Goal: Task Accomplishment & Management: Use online tool/utility

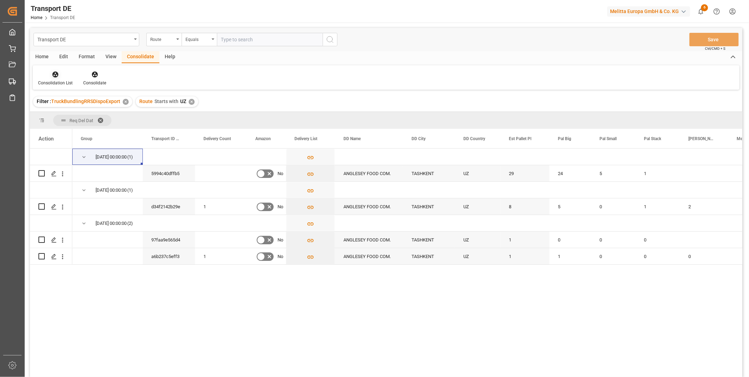
click at [49, 75] on div at bounding box center [55, 74] width 35 height 7
click at [75, 126] on div "Transport DE Route Equals Save Ctrl/CMD + S Home Edit Format View Consolidate H…" at bounding box center [386, 212] width 712 height 368
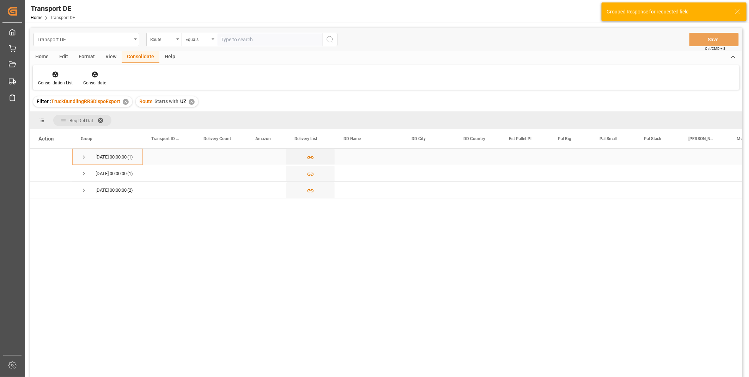
click at [80, 159] on div "[DATE] 00:00:00 (1)" at bounding box center [107, 156] width 71 height 16
click at [80, 173] on div "[DATE] 00:00:00 (1)" at bounding box center [107, 173] width 71 height 16
click at [82, 160] on span "Press SPACE to select this row." at bounding box center [84, 157] width 6 height 16
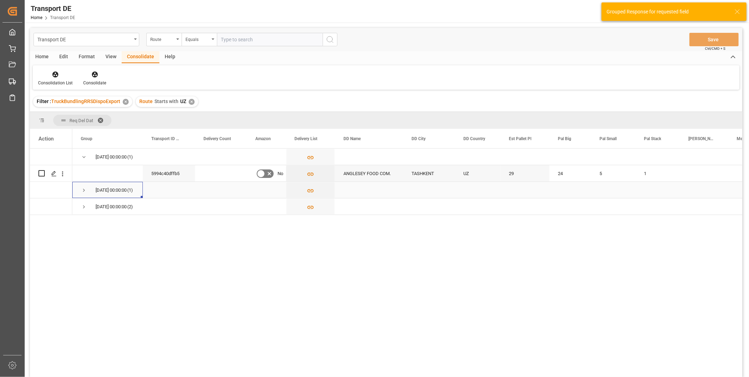
click at [78, 193] on div "[DATE] 00:00:00 (1)" at bounding box center [107, 190] width 71 height 16
click at [85, 212] on span "Press SPACE to select this row." at bounding box center [84, 207] width 6 height 16
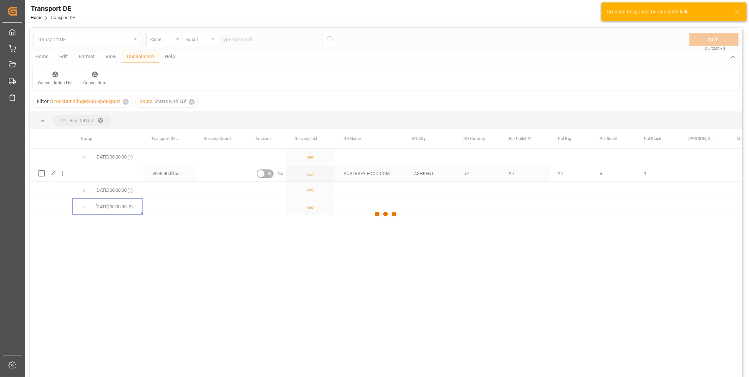
click at [85, 195] on span "Press SPACE to select this row." at bounding box center [84, 190] width 6 height 16
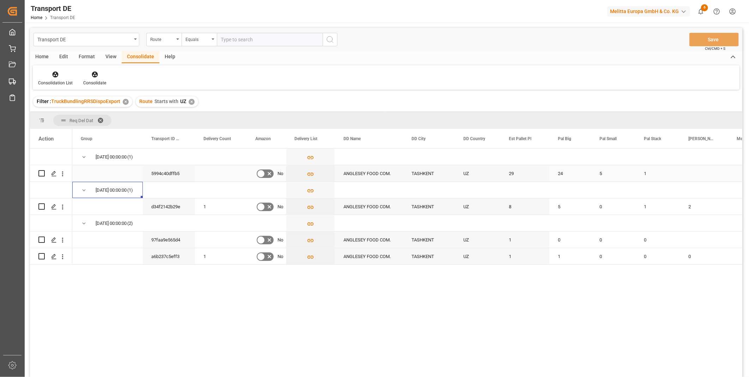
click at [41, 174] on input "Press Space to toggle row selection (unchecked)" at bounding box center [41, 173] width 6 height 6
checkbox input "true"
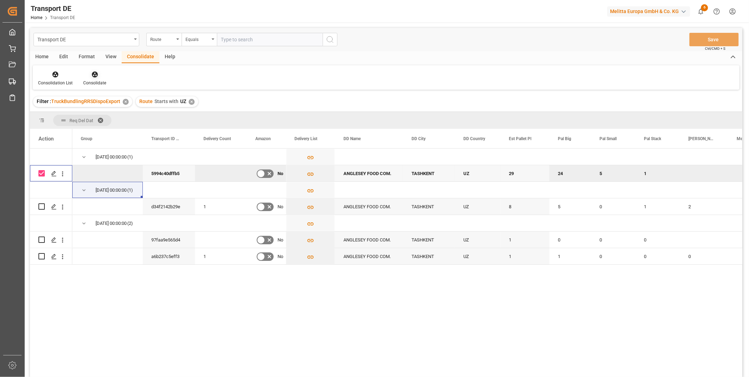
click at [96, 79] on div "Consolidate" at bounding box center [95, 79] width 34 height 16
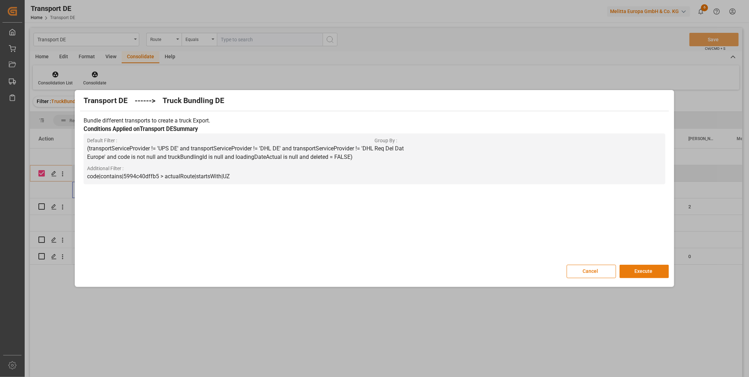
click at [654, 273] on button "Execute" at bounding box center [644, 271] width 49 height 13
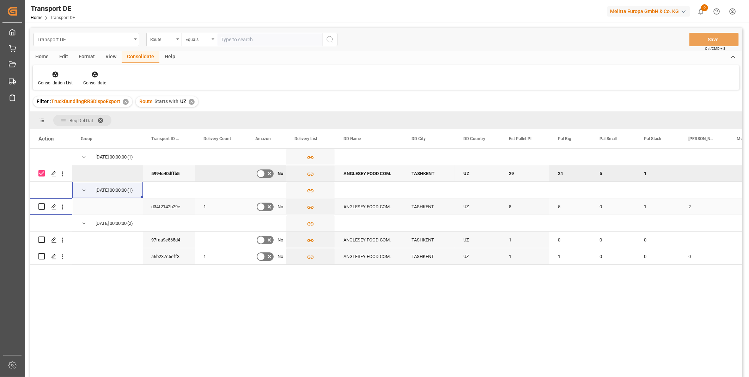
click at [43, 205] on input "Press Space to toggle row selection (unchecked)" at bounding box center [41, 206] width 6 height 6
checkbox input "true"
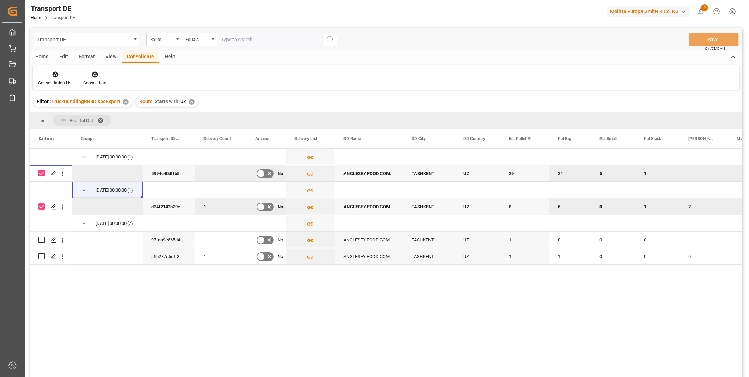
click at [42, 175] on input "Press Space to toggle row selection (checked)" at bounding box center [41, 173] width 6 height 6
checkbox input "false"
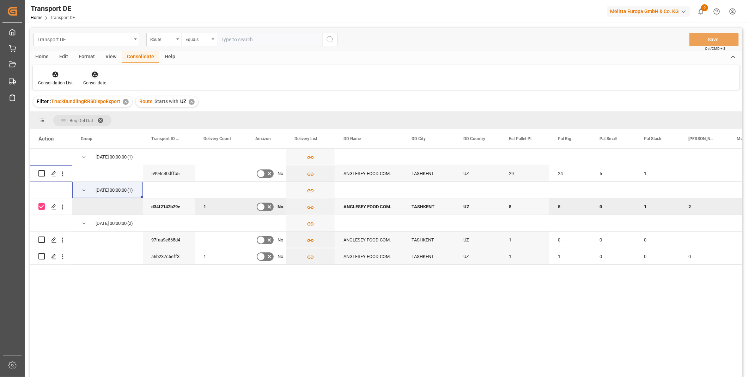
click at [101, 79] on div "Consolidate" at bounding box center [95, 79] width 34 height 16
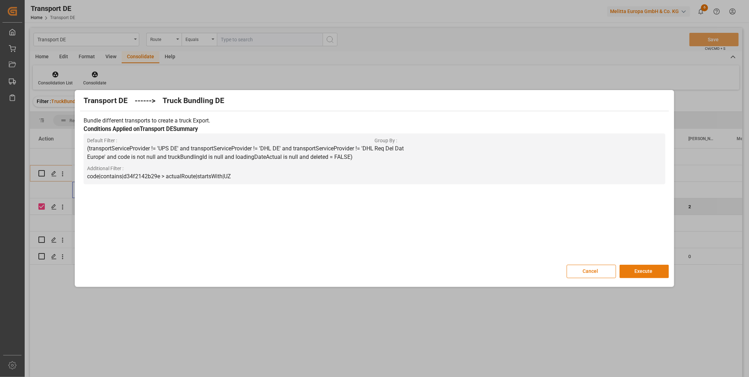
click at [654, 270] on button "Execute" at bounding box center [644, 271] width 49 height 13
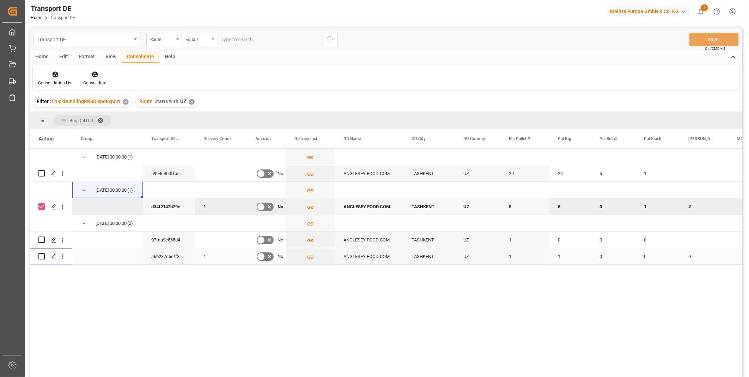
click at [41, 256] on input "Press Space to toggle row selection (unchecked)" at bounding box center [41, 256] width 6 height 6
checkbox input "true"
click at [41, 241] on input "Press Space to toggle row selection (unchecked)" at bounding box center [41, 239] width 6 height 6
checkbox input "true"
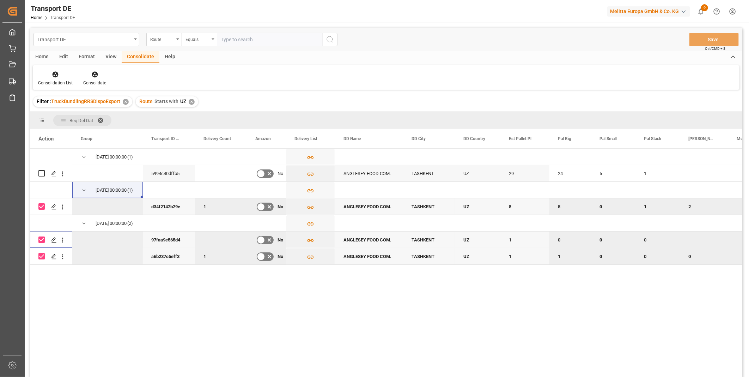
click at [41, 207] on input "Press Space to toggle row selection (checked)" at bounding box center [41, 206] width 6 height 6
checkbox input "false"
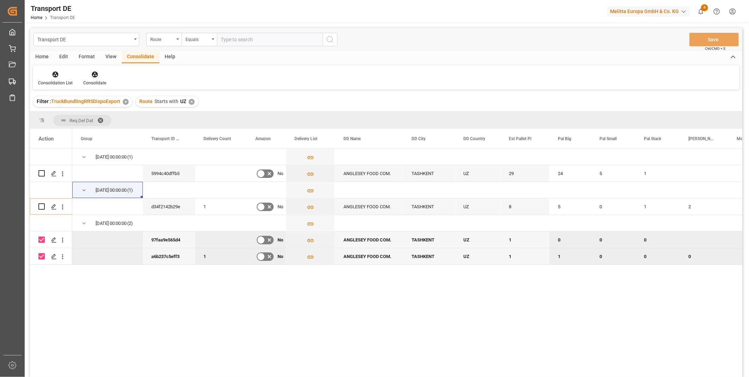
click at [96, 72] on icon at bounding box center [95, 75] width 6 height 6
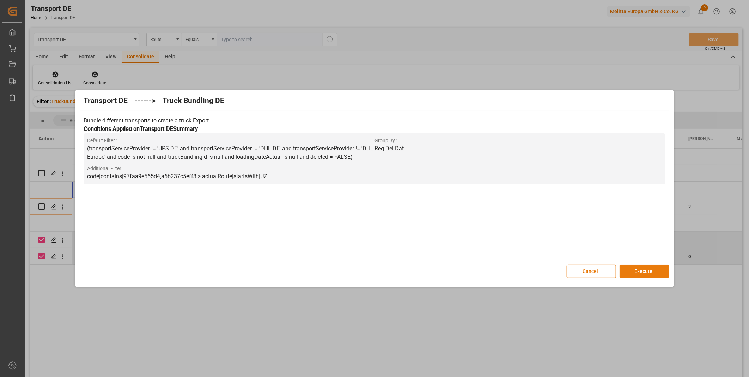
click at [647, 267] on button "Execute" at bounding box center [644, 271] width 49 height 13
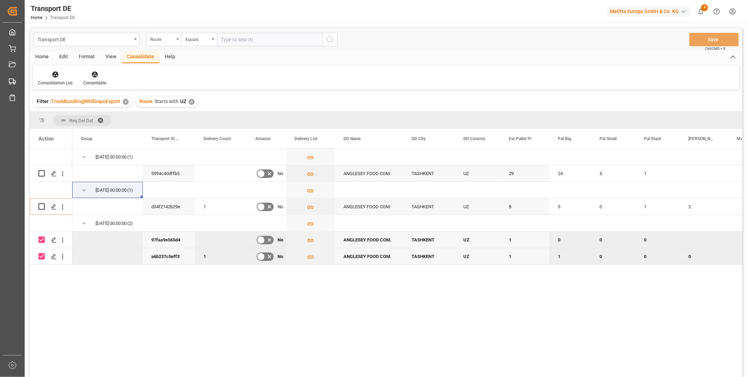
click at [57, 73] on icon at bounding box center [56, 75] width 6 height 6
click at [89, 125] on div "Transport DE Route Equals Save Ctrl/CMD + S Home Edit Format View Consolidate H…" at bounding box center [386, 212] width 712 height 368
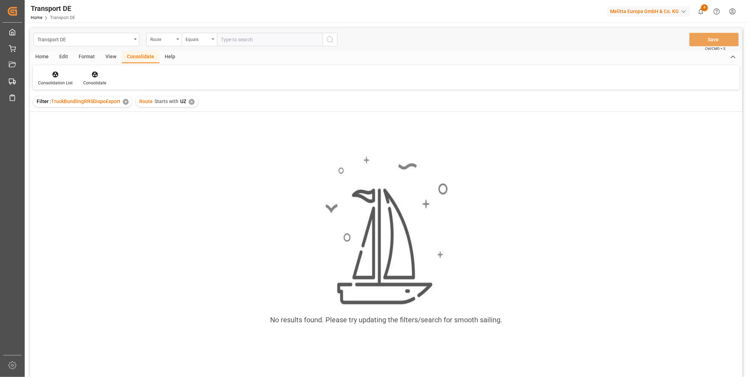
click at [193, 101] on div "✕" at bounding box center [192, 102] width 6 height 6
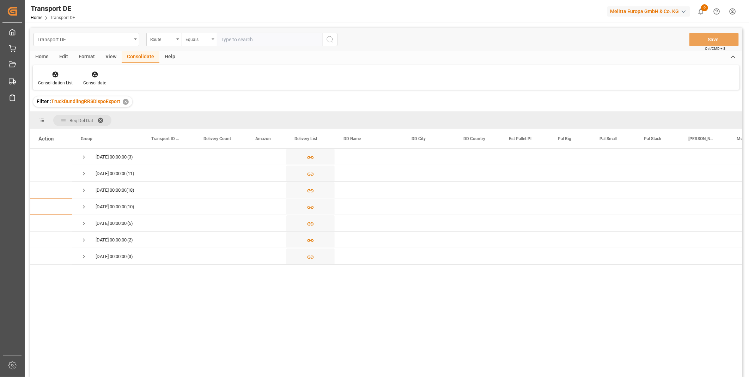
click at [193, 35] on div "Equals" at bounding box center [198, 39] width 24 height 8
drag, startPoint x: 214, startPoint y: 103, endPoint x: 213, endPoint y: 114, distance: 11.4
click at [213, 114] on div "Equals Fuzzy search Not equal Starts with Ends with Case insensitive equals Not…" at bounding box center [235, 115] width 106 height 137
drag, startPoint x: 213, startPoint y: 114, endPoint x: 217, endPoint y: 113, distance: 4.1
click at [213, 115] on div "Starts with" at bounding box center [234, 116] width 105 height 15
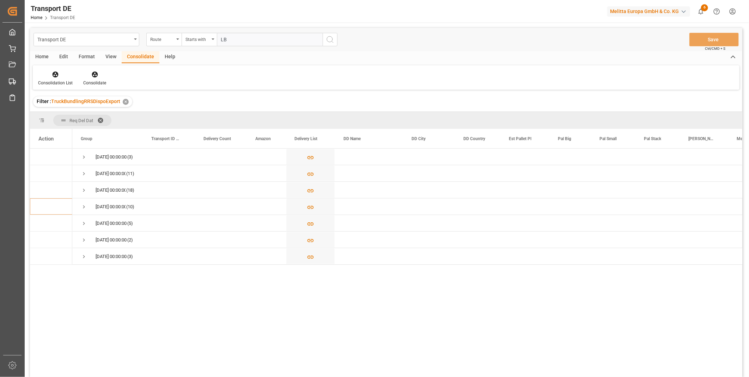
type input "LB"
click at [331, 40] on icon "search button" at bounding box center [330, 39] width 8 height 8
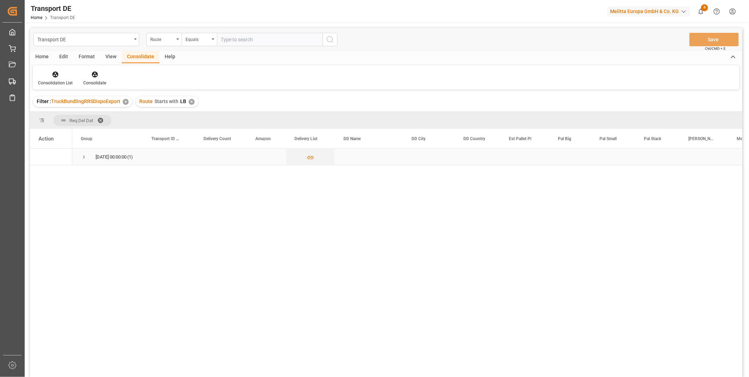
click at [85, 159] on span "Press SPACE to select this row." at bounding box center [84, 157] width 6 height 6
click at [309, 171] on icon "Press SPACE to select this row." at bounding box center [310, 173] width 7 height 7
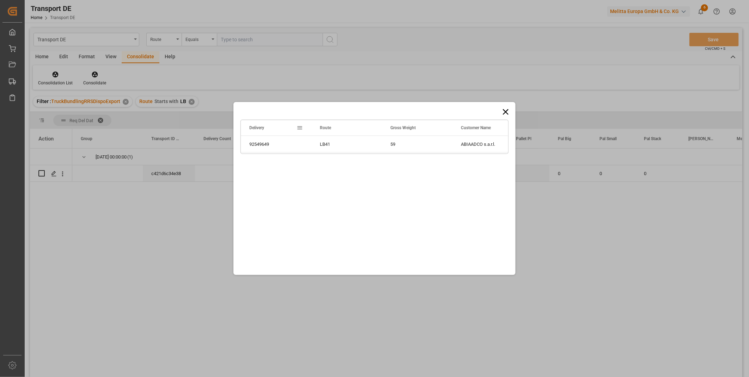
click at [507, 114] on icon at bounding box center [506, 112] width 10 height 10
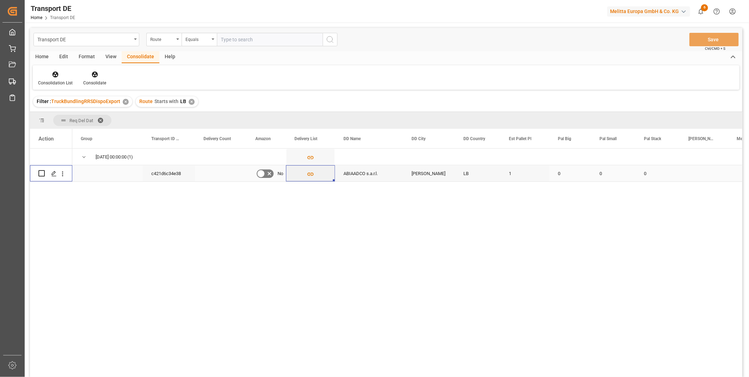
click at [41, 175] on input "Press Space to toggle row selection (unchecked)" at bounding box center [41, 173] width 6 height 6
checkbox input "true"
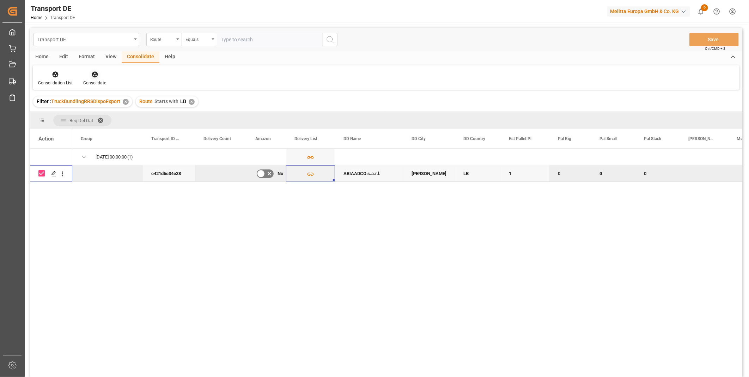
click at [101, 80] on div "Consolidate" at bounding box center [94, 83] width 23 height 6
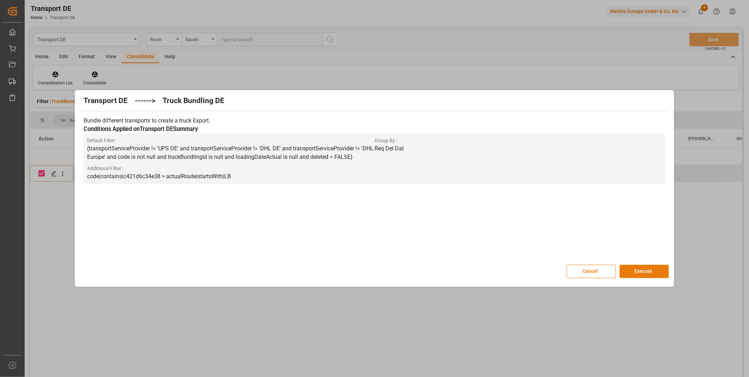
click at [639, 272] on button "Execute" at bounding box center [644, 271] width 49 height 13
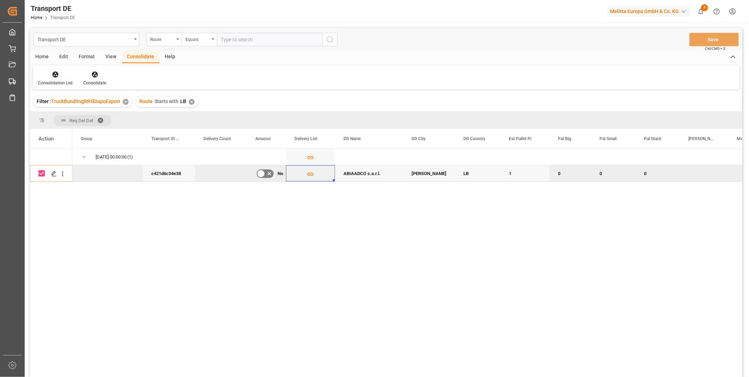
click at [64, 81] on div "Consolidation List" at bounding box center [55, 83] width 35 height 6
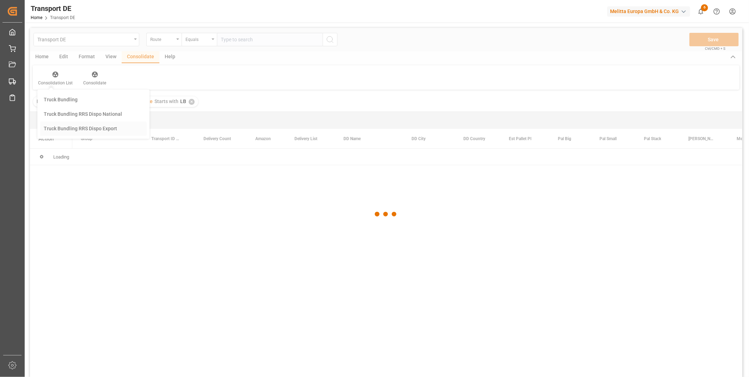
click at [85, 131] on div "Transport DE Route Equals Save Ctrl/CMD + S Home Edit Format View Consolidate H…" at bounding box center [386, 212] width 712 height 368
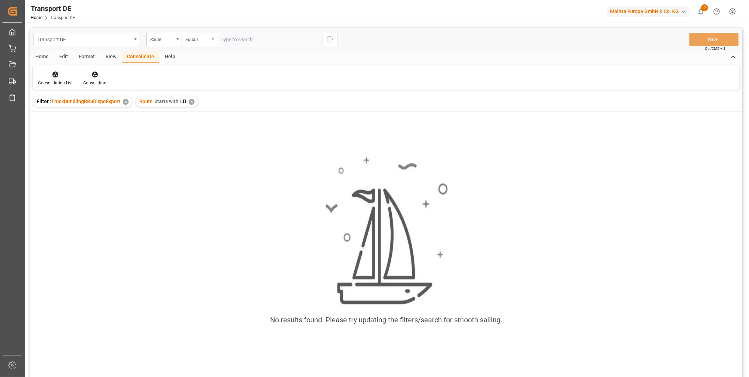
click at [58, 74] on icon at bounding box center [55, 74] width 7 height 7
click at [62, 129] on div "Truck Bundling RRS Dispo Export" at bounding box center [80, 128] width 73 height 7
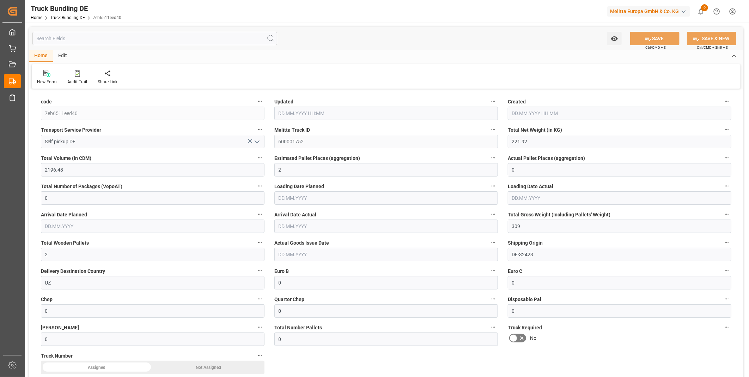
type input "221.92"
type input "2196.48"
type input "2"
type input "0"
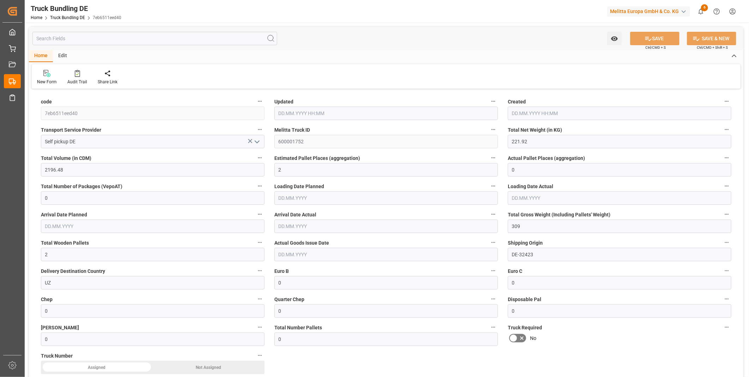
type input "309"
type input "2"
type input "0"
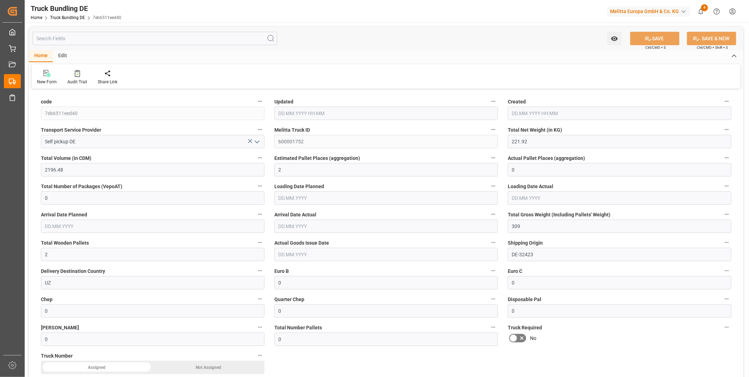
type input "0"
type input "18.08.2025 10:45"
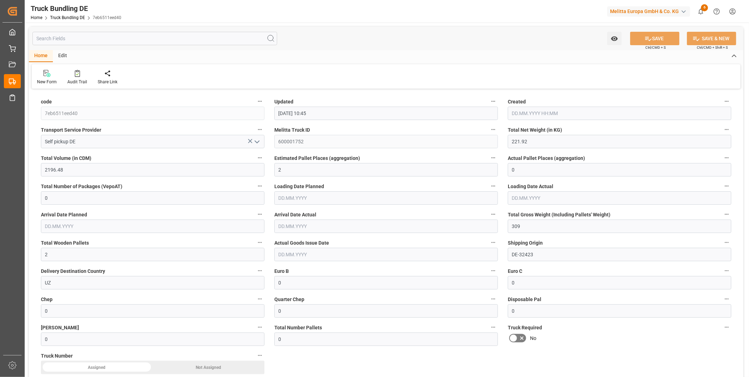
type input "18.08.2025 10:45"
type input "20.08.2025"
type input "22.08.2025"
type input "18.08.2025"
